Goal: Task Accomplishment & Management: Use online tool/utility

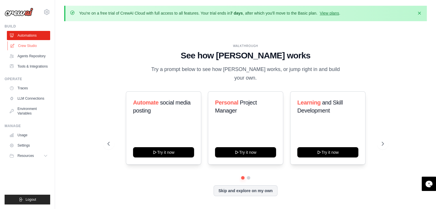
click at [34, 47] on link "Crew Studio" at bounding box center [28, 45] width 43 height 9
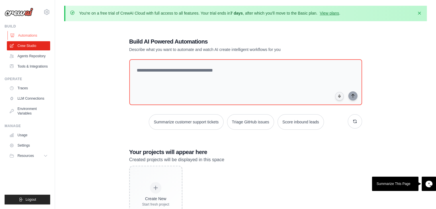
click at [18, 36] on link "Automations" at bounding box center [28, 35] width 43 height 9
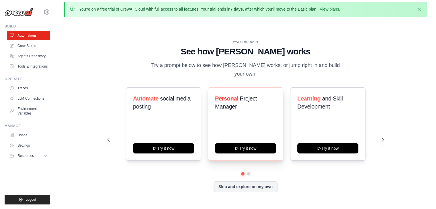
scroll to position [20, 0]
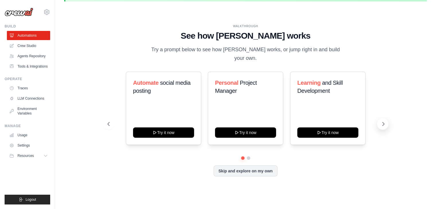
click at [383, 122] on icon at bounding box center [383, 123] width 2 height 3
click at [108, 121] on icon at bounding box center [108, 124] width 6 height 6
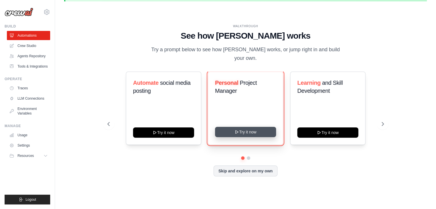
click at [243, 128] on button "Try it now" at bounding box center [245, 132] width 61 height 10
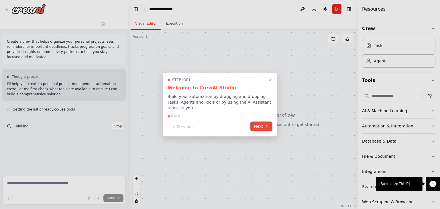
click at [263, 123] on button "Next" at bounding box center [262, 126] width 22 height 9
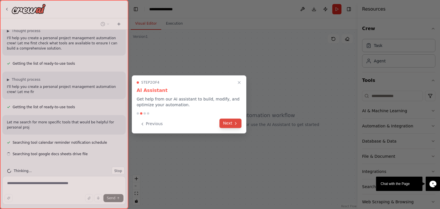
scroll to position [51, 0]
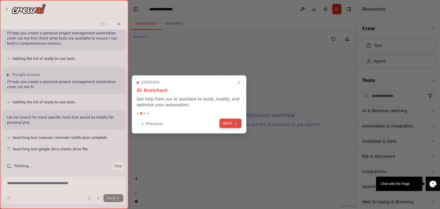
click at [226, 121] on button "Next" at bounding box center [231, 123] width 22 height 9
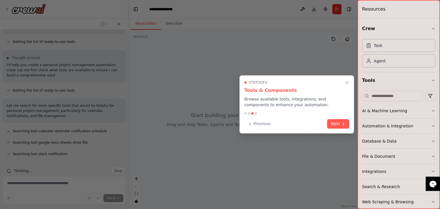
scroll to position [73, 0]
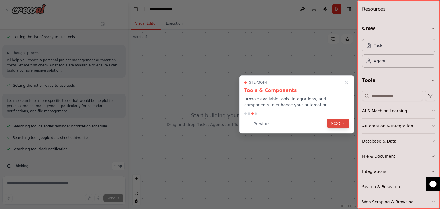
click at [335, 124] on button "Next" at bounding box center [338, 123] width 22 height 9
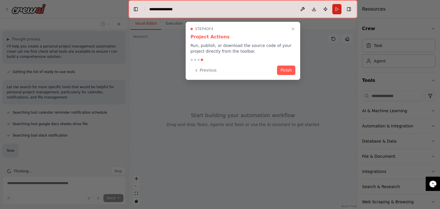
scroll to position [92, 0]
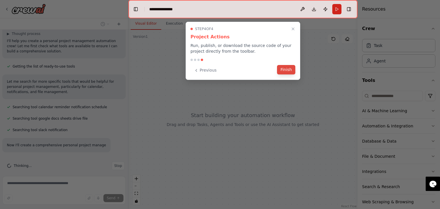
click at [288, 68] on button "Finish" at bounding box center [286, 69] width 18 height 9
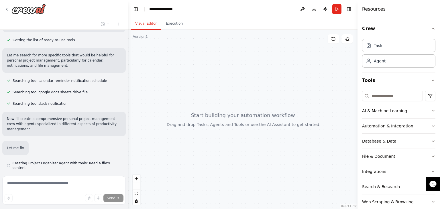
scroll to position [127, 0]
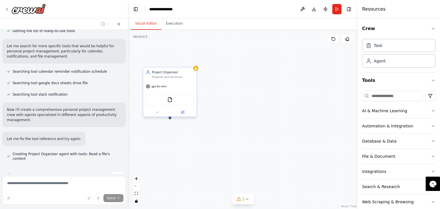
drag, startPoint x: 248, startPoint y: 109, endPoint x: 169, endPoint y: 118, distance: 79.7
click at [169, 118] on div "Project Organizer Organize and structure personal projects by creating detailed…" at bounding box center [242, 119] width 229 height 179
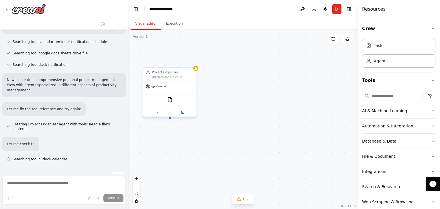
scroll to position [157, 0]
click at [194, 80] on div "Project Organizer Organize and structure personal projects by creating detailed…" at bounding box center [169, 75] width 53 height 14
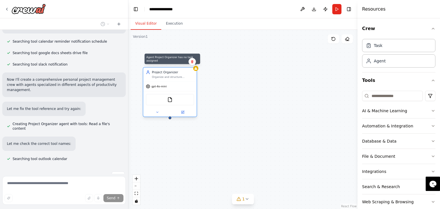
click at [196, 70] on div at bounding box center [195, 68] width 5 height 5
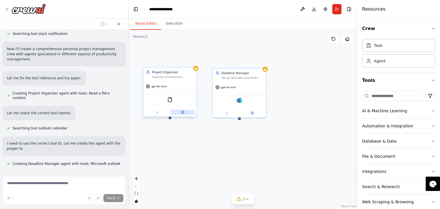
scroll to position [193, 0]
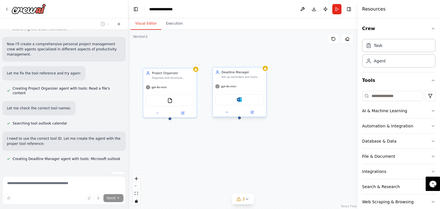
click at [251, 99] on div "Microsoft outlook" at bounding box center [240, 99] width 48 height 11
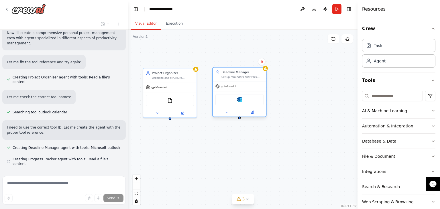
scroll to position [204, 0]
drag, startPoint x: 240, startPoint y: 118, endPoint x: 170, endPoint y: 118, distance: 69.4
click at [170, 120] on div "Project Organizer Organize and structure personal projects by creating detailed…" at bounding box center [242, 119] width 229 height 179
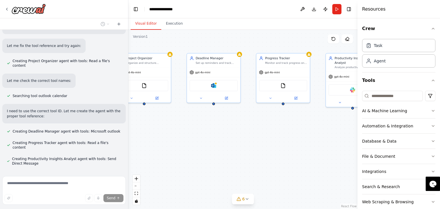
drag, startPoint x: 240, startPoint y: 121, endPoint x: 214, endPoint y: 106, distance: 29.8
click at [214, 106] on div "Project Organizer Organize and structure personal projects by creating detailed…" at bounding box center [242, 119] width 229 height 179
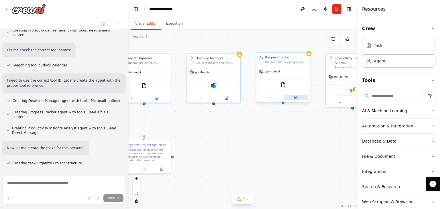
drag, startPoint x: 242, startPoint y: 97, endPoint x: 303, endPoint y: 95, distance: 61.4
click at [303, 95] on div at bounding box center [283, 97] width 53 height 9
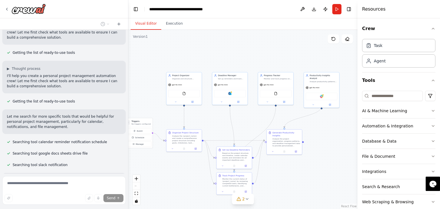
scroll to position [57, 0]
click at [171, 24] on button "Execution" at bounding box center [174, 24] width 26 height 12
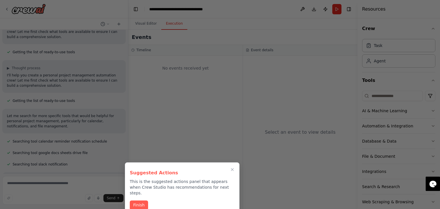
click at [230, 169] on button "Close walkthrough" at bounding box center [232, 169] width 7 height 7
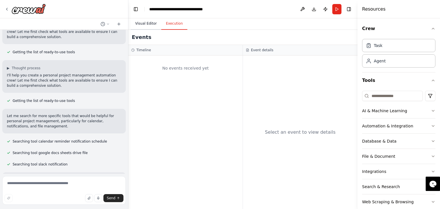
click at [148, 26] on button "Visual Editor" at bounding box center [146, 24] width 31 height 12
